Goal: Information Seeking & Learning: Find specific fact

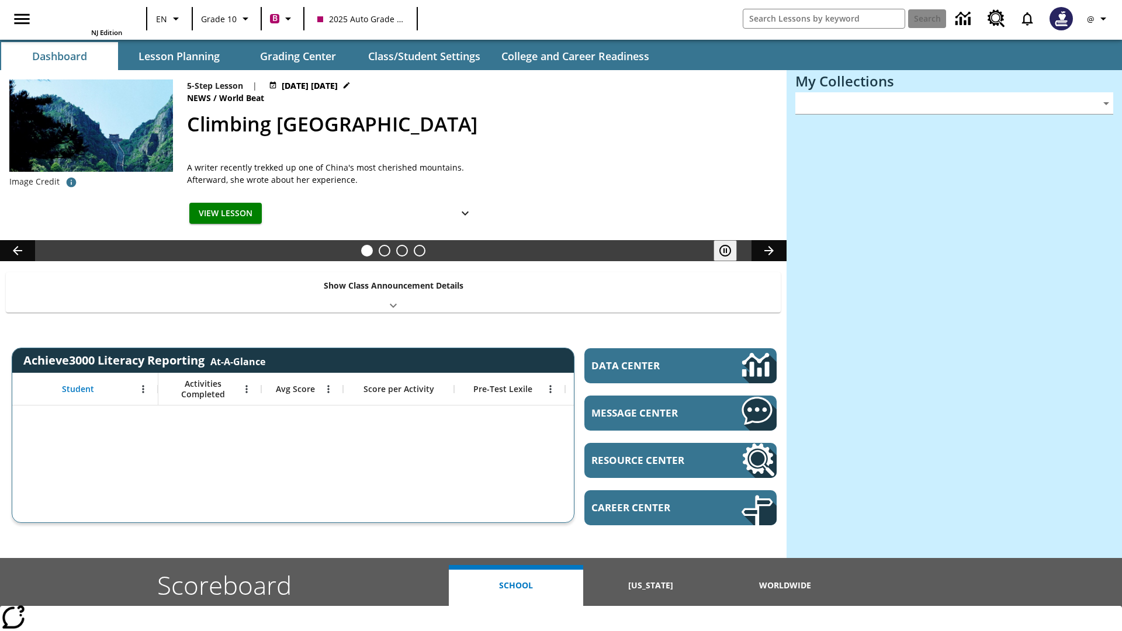
type input "-1"
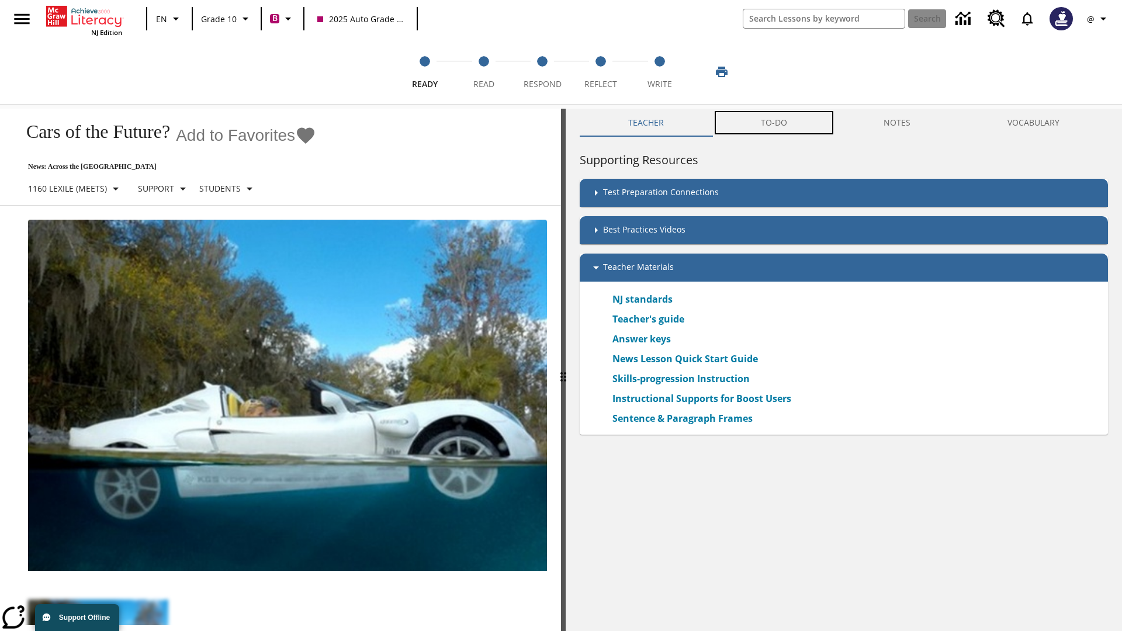
click at [774, 123] on button "TO-DO" at bounding box center [773, 123] width 123 height 28
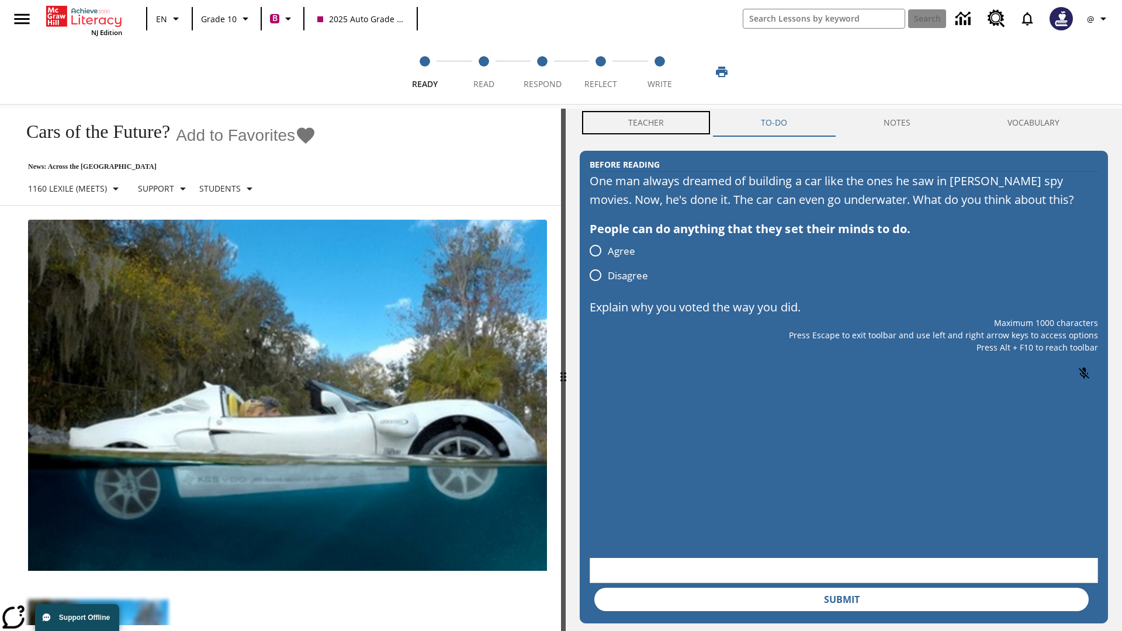
scroll to position [1, 0]
click at [646, 123] on button "Teacher" at bounding box center [645, 123] width 133 height 28
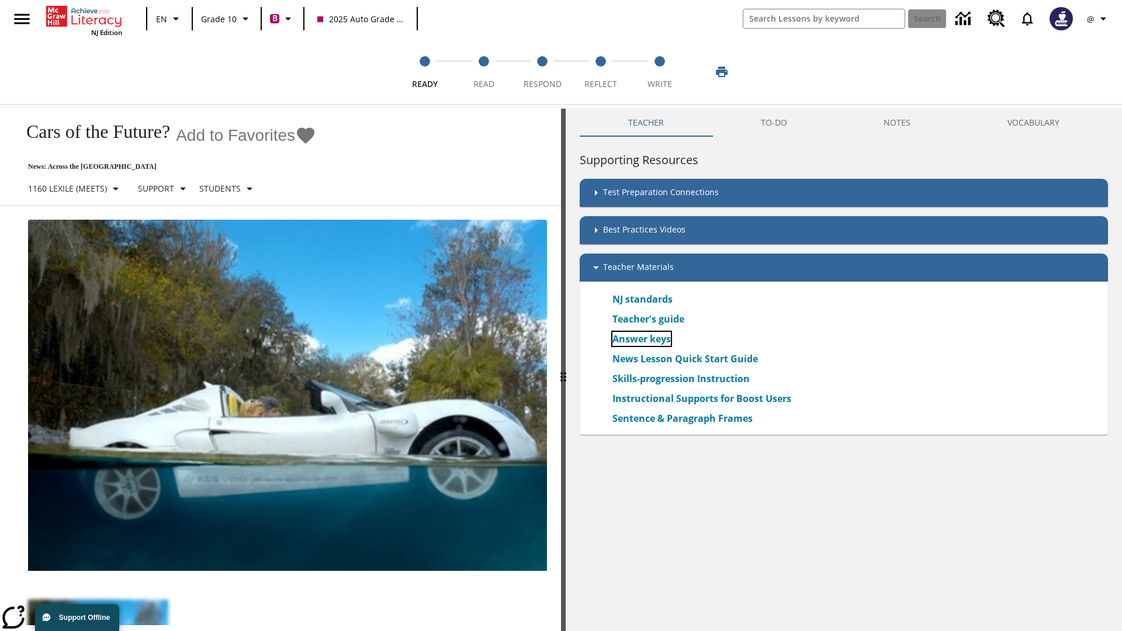
click at [641, 338] on link "Answer keys" at bounding box center [641, 339] width 58 height 14
click at [483, 72] on span "Read" at bounding box center [483, 79] width 21 height 21
